Goal: Task Accomplishment & Management: Manage account settings

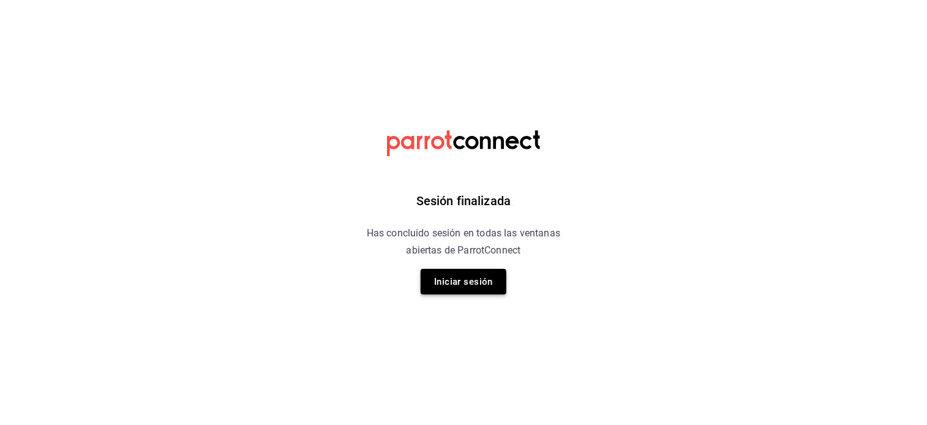
click at [446, 274] on button "Iniciar sesión" at bounding box center [464, 282] width 86 height 26
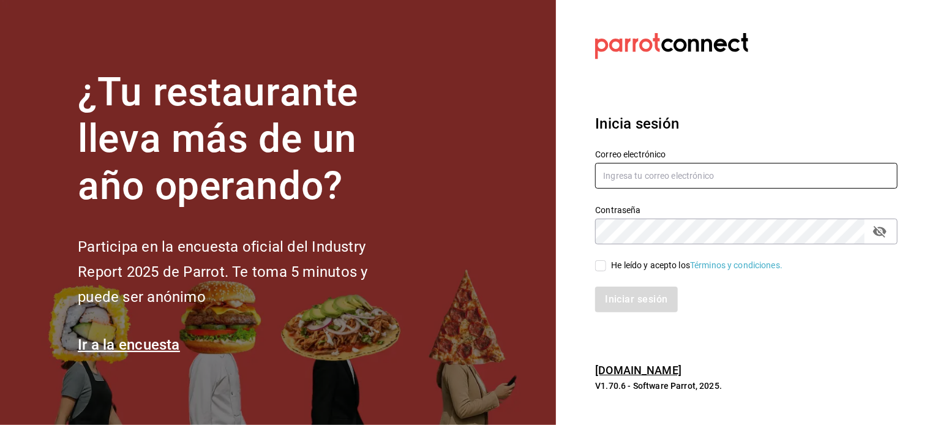
type input "[EMAIL_ADDRESS][DOMAIN_NAME]"
click at [598, 266] on input "He leído y acepto los Términos y condiciones." at bounding box center [600, 265] width 11 height 11
checkbox input "true"
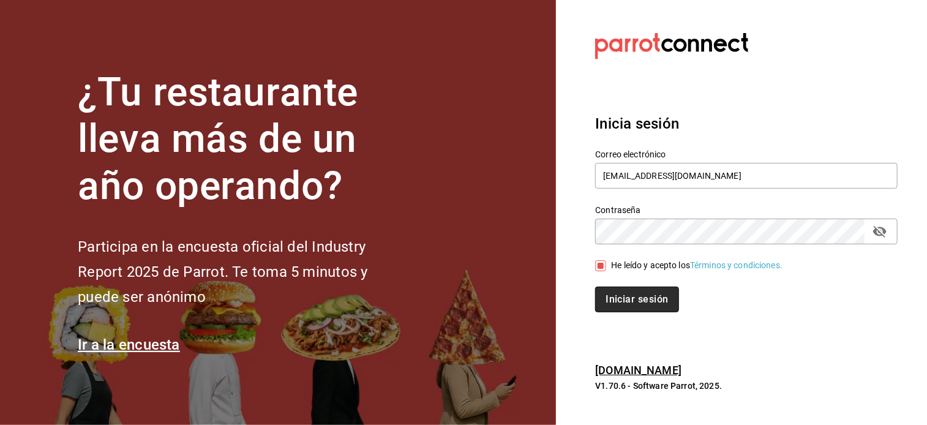
click at [646, 309] on button "Iniciar sesión" at bounding box center [636, 300] width 83 height 26
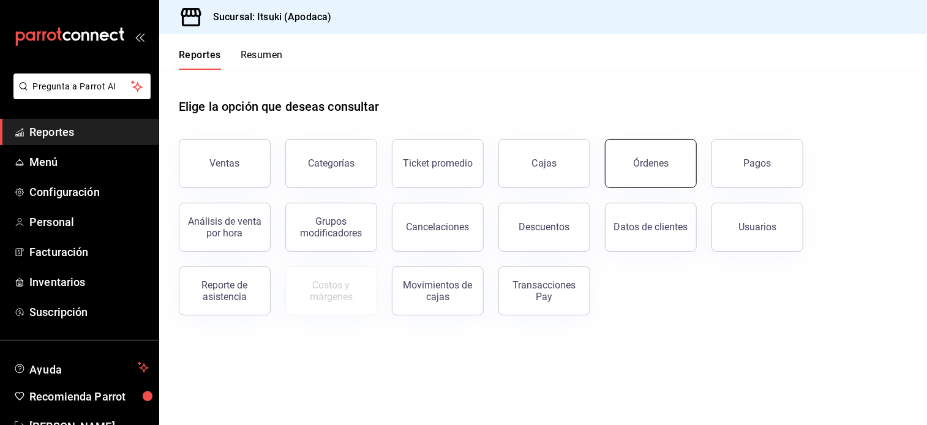
click at [647, 152] on button "Órdenes" at bounding box center [651, 163] width 92 height 49
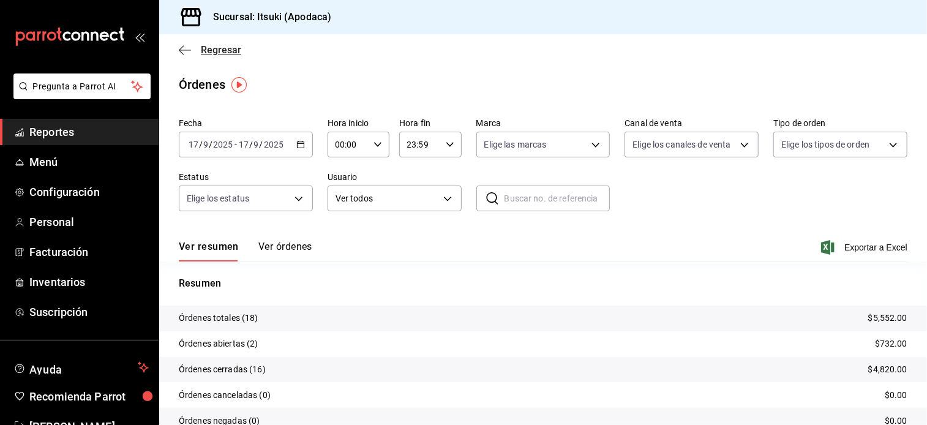
click at [221, 46] on span "Regresar" at bounding box center [221, 50] width 40 height 12
